Goal: Task Accomplishment & Management: Manage account settings

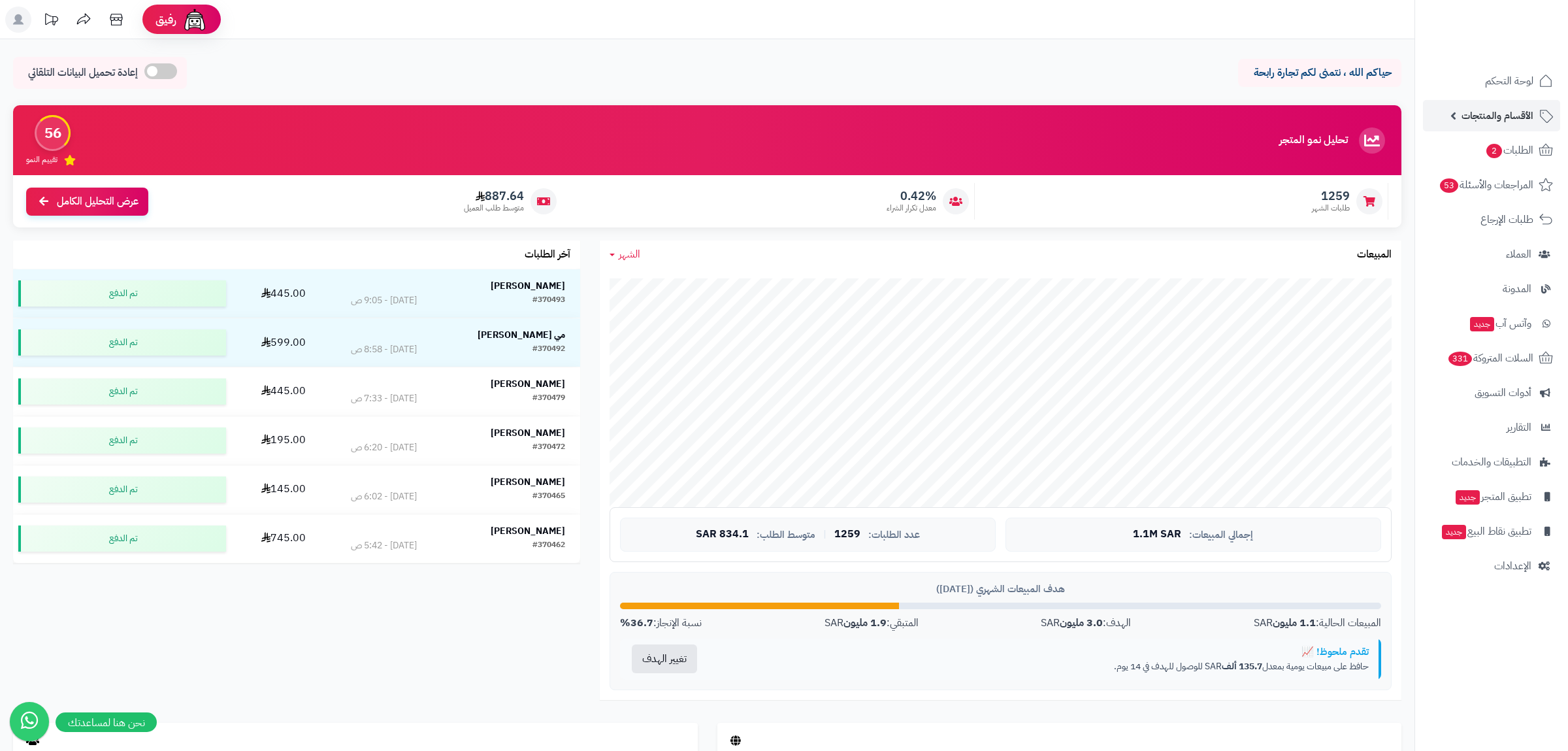
click at [1507, 103] on link "الأقسام والمنتجات" at bounding box center [1491, 116] width 138 height 31
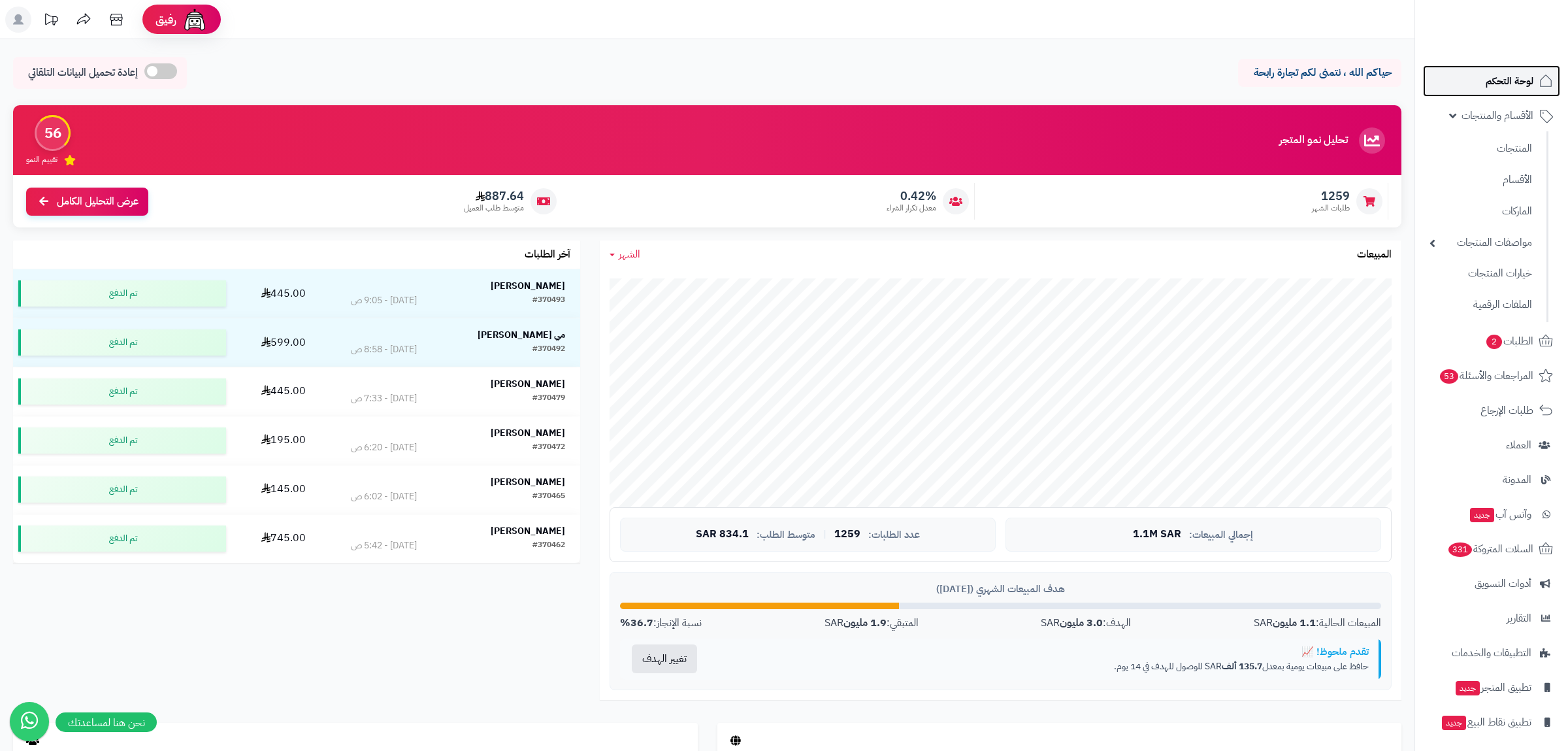
click at [1515, 85] on span "لوحة التحكم" at bounding box center [1509, 80] width 48 height 18
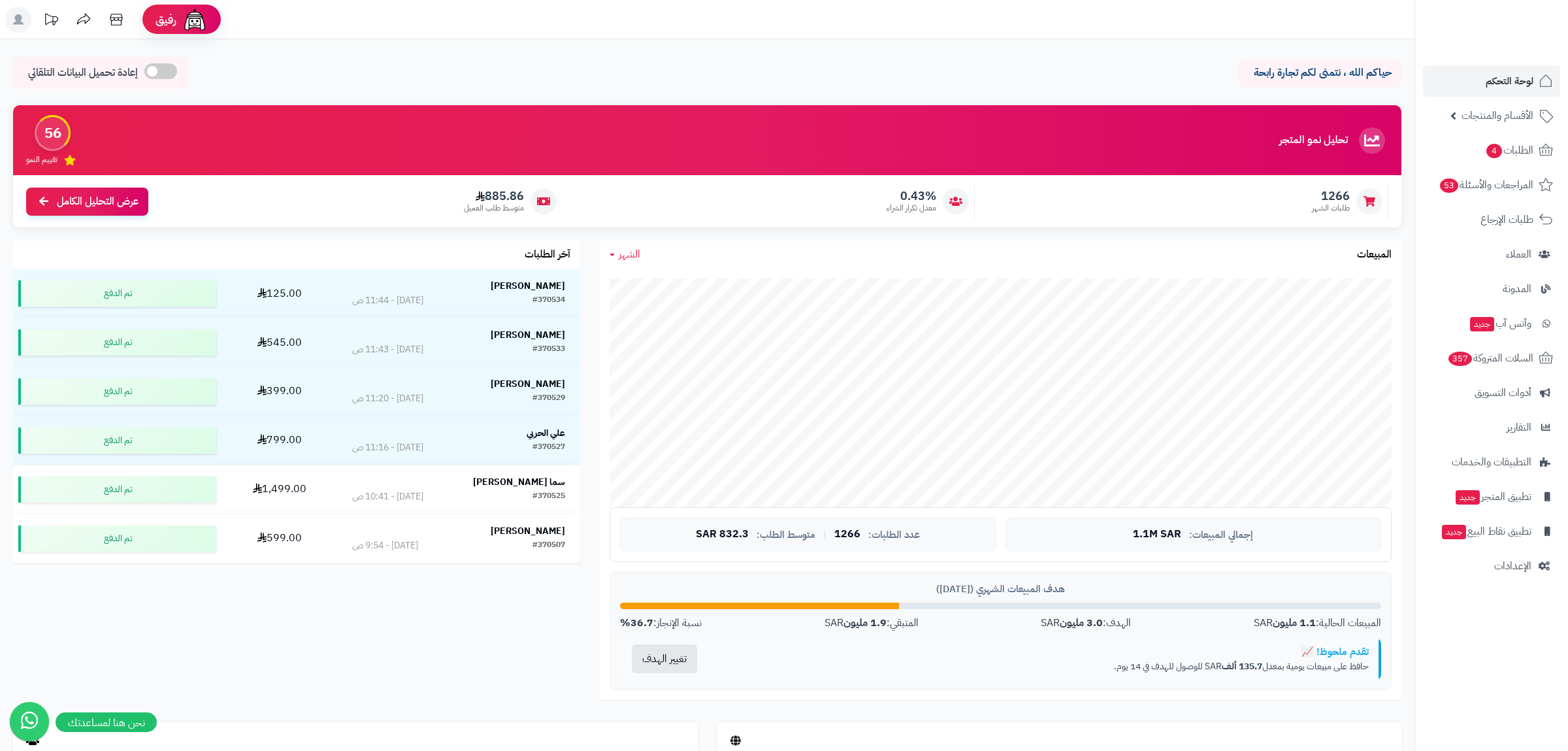
click at [1506, 103] on link "الأقسام والمنتجات" at bounding box center [1491, 116] width 138 height 31
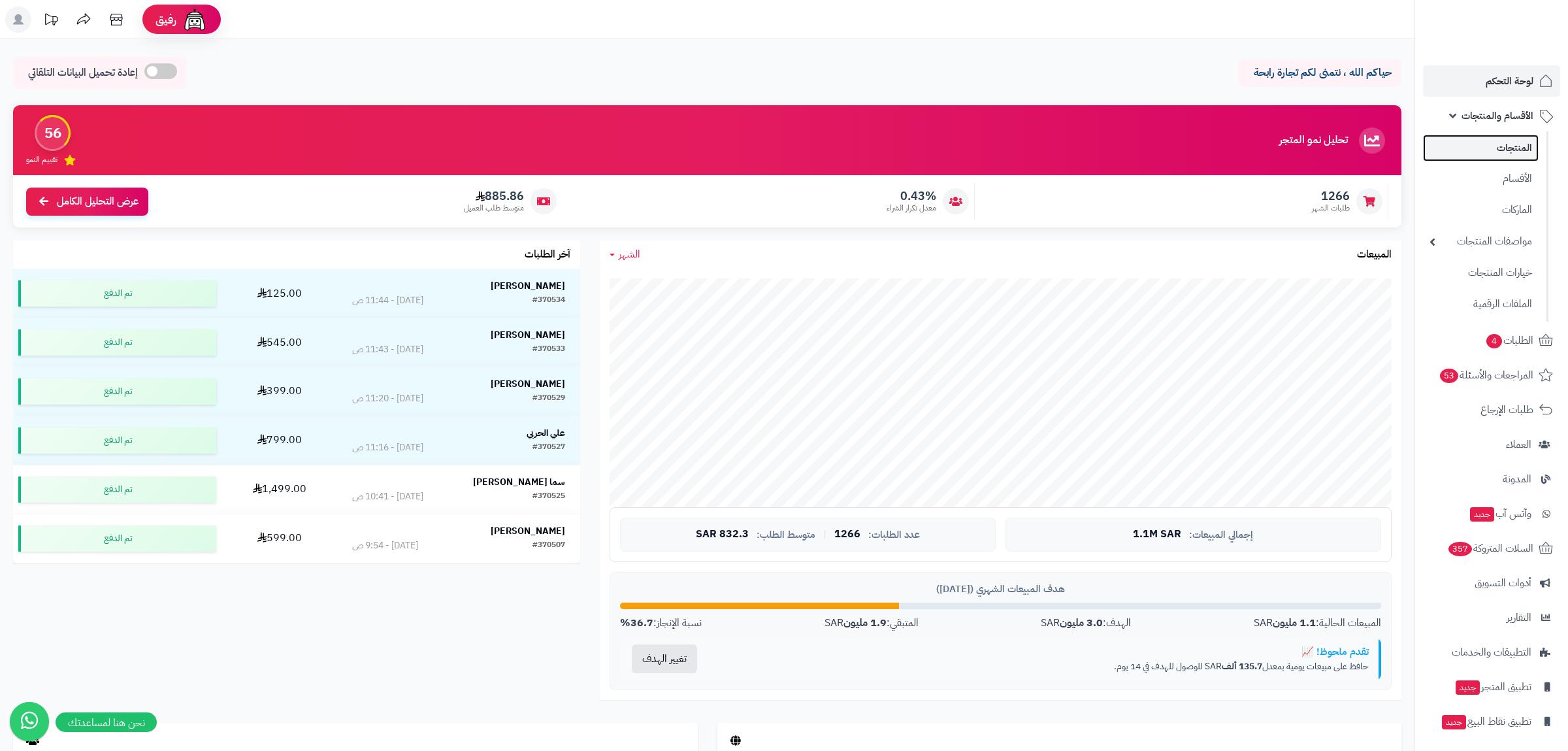
click at [1507, 141] on link "المنتجات" at bounding box center [1480, 148] width 116 height 27
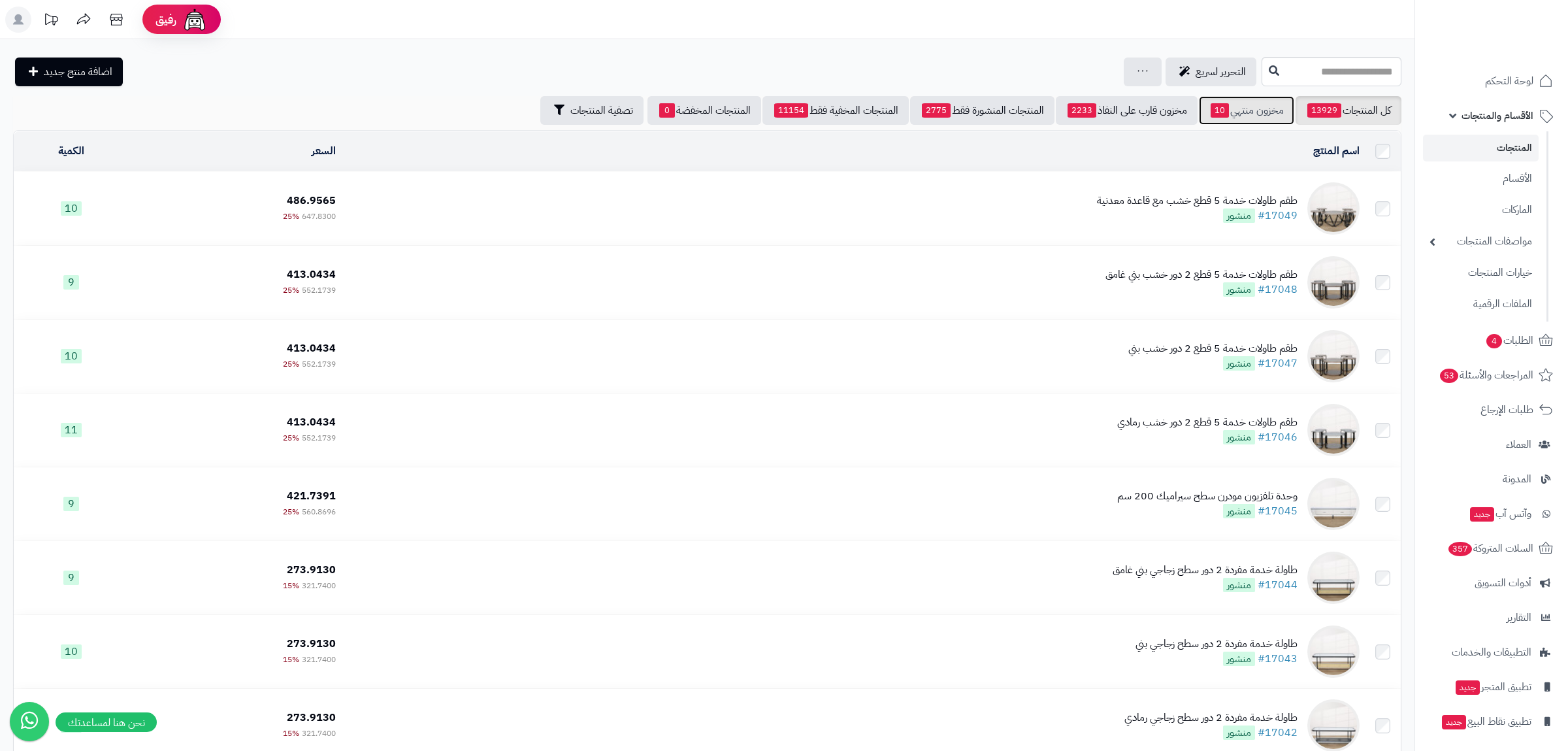
click at [1250, 110] on link "مخزون منتهي 10" at bounding box center [1246, 110] width 95 height 29
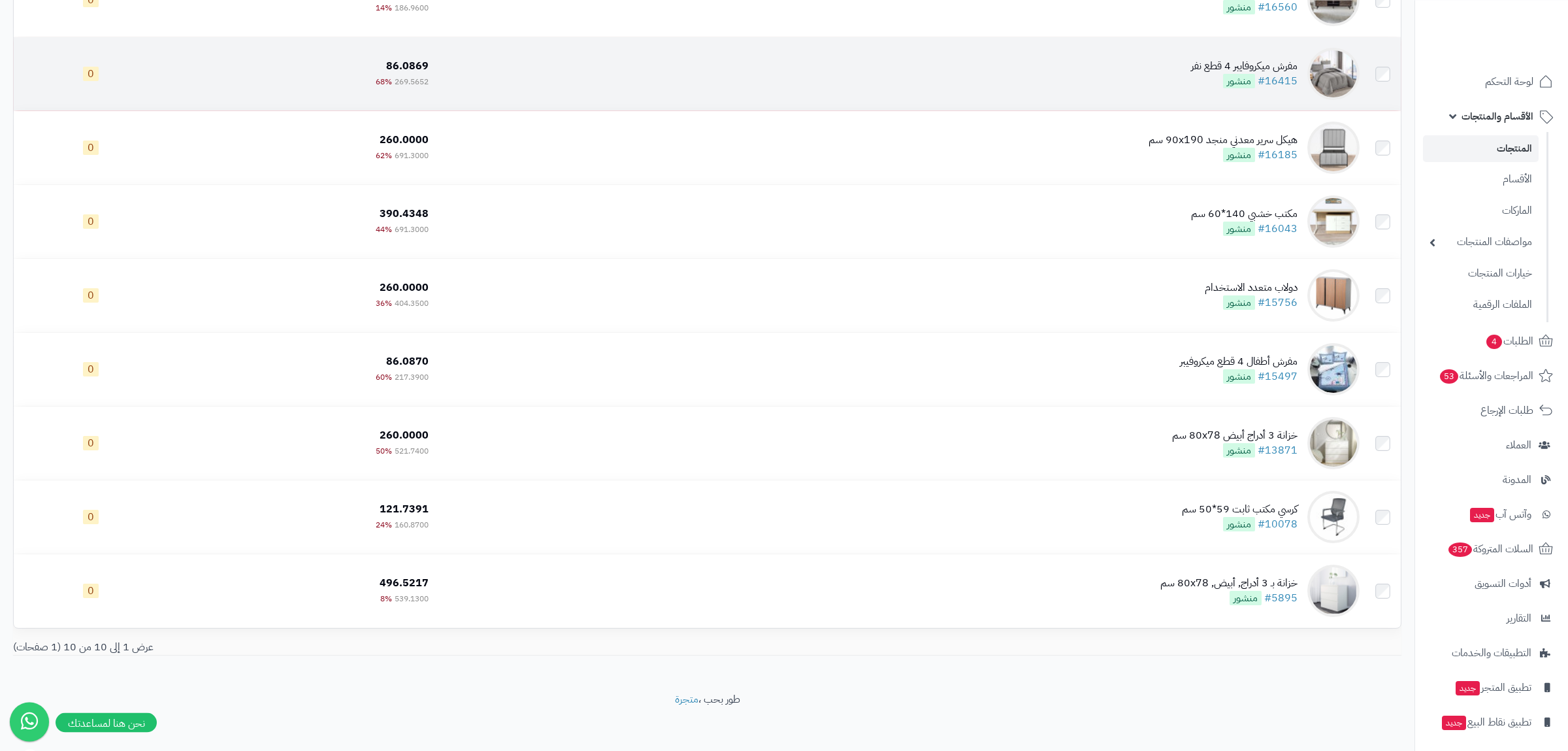
scroll to position [293, 0]
